Goal: Task Accomplishment & Management: Manage account settings

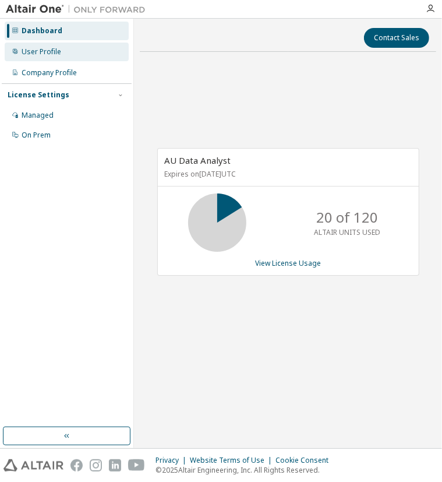
click at [64, 51] on div "User Profile" at bounding box center [67, 52] width 124 height 19
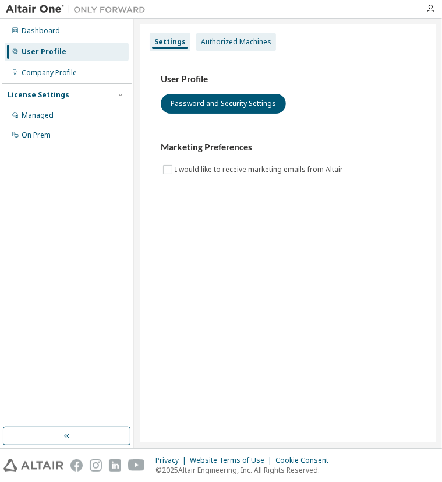
click at [223, 41] on div "Authorized Machines" at bounding box center [236, 41] width 71 height 9
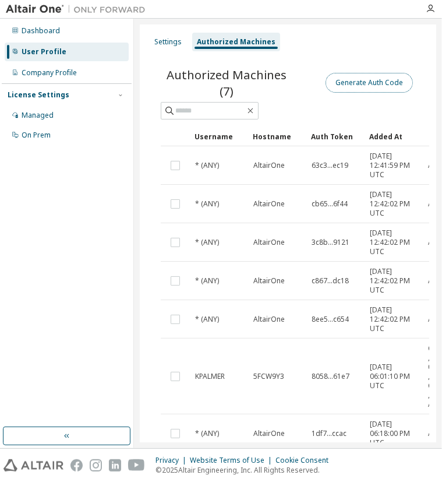
click at [356, 77] on button "Generate Auth Code" at bounding box center [369, 83] width 87 height 20
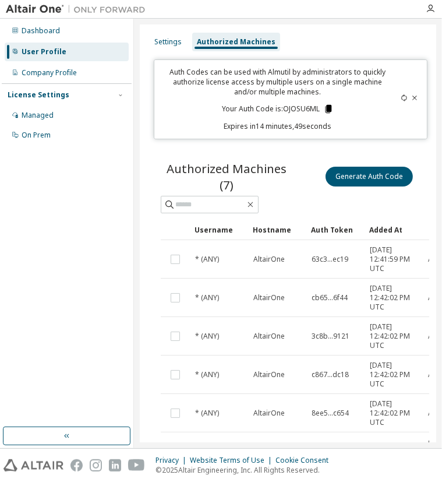
click at [328, 111] on icon at bounding box center [329, 109] width 6 height 8
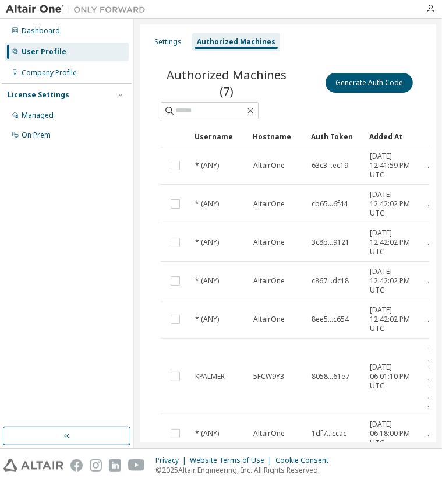
click at [29, 211] on div "Dashboard User Profile Company Profile License Settings Managed On Prem" at bounding box center [67, 222] width 130 height 405
